Goal: Information Seeking & Learning: Learn about a topic

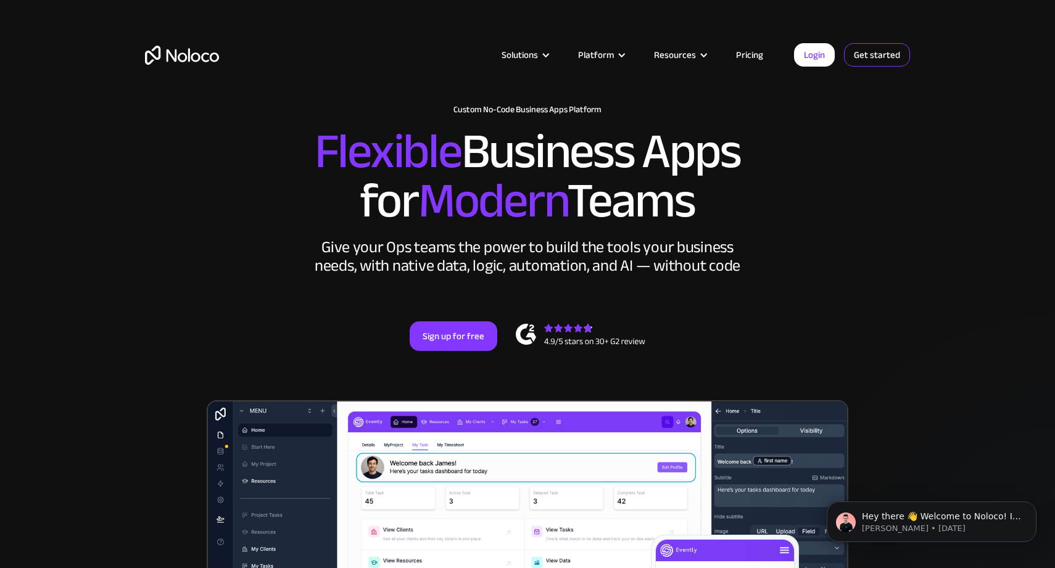
click at [877, 58] on link "Get started" at bounding box center [877, 54] width 66 height 23
click at [744, 56] on link "Pricing" at bounding box center [750, 55] width 58 height 16
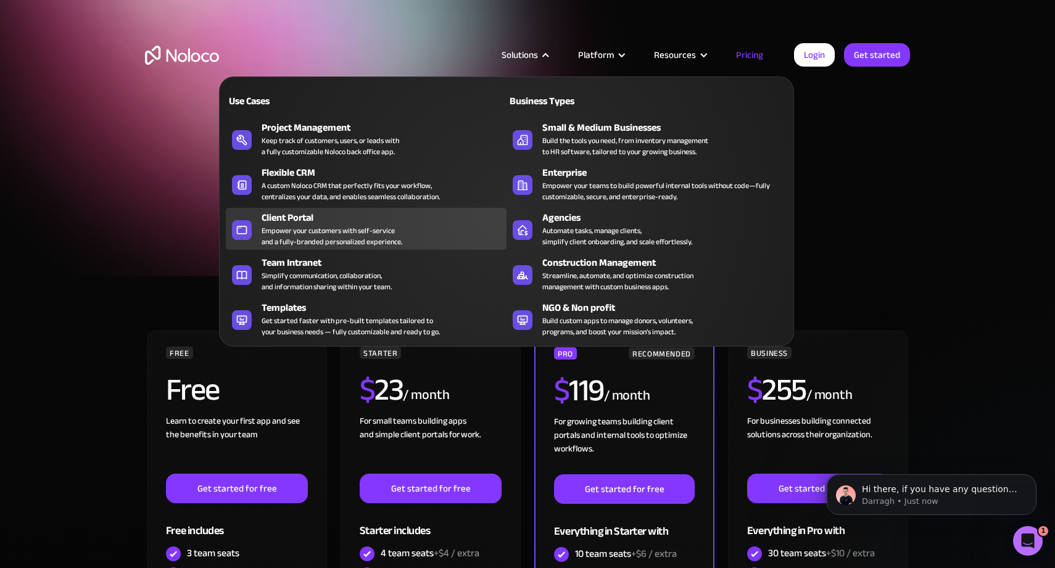
click at [332, 232] on div "Empower your customers with self-service and a fully-branded personalized exper…" at bounding box center [332, 236] width 141 height 22
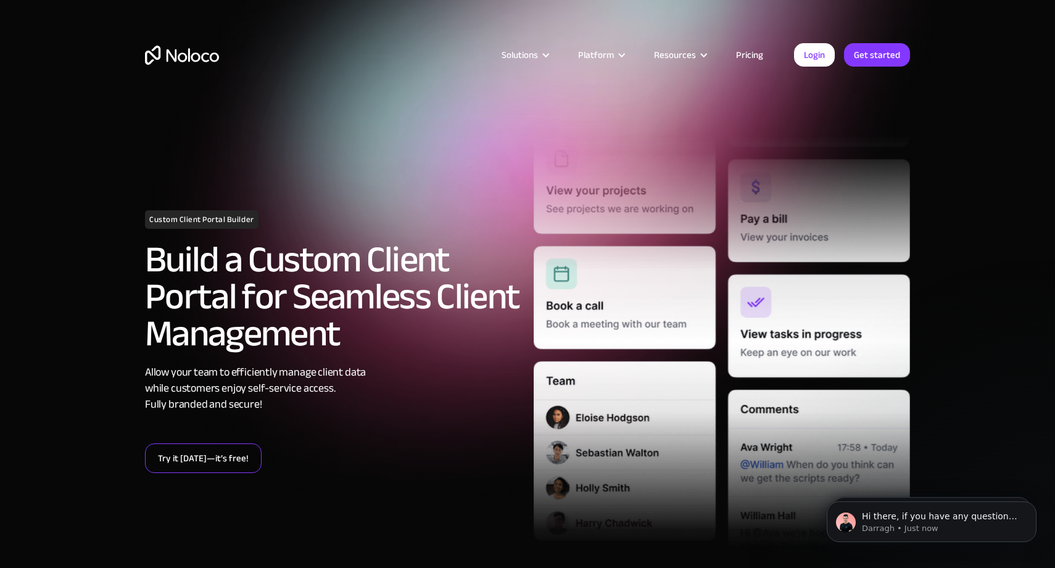
click at [236, 456] on link "Try it today—it’s free!" at bounding box center [203, 459] width 117 height 30
